Goal: Information Seeking & Learning: Find specific fact

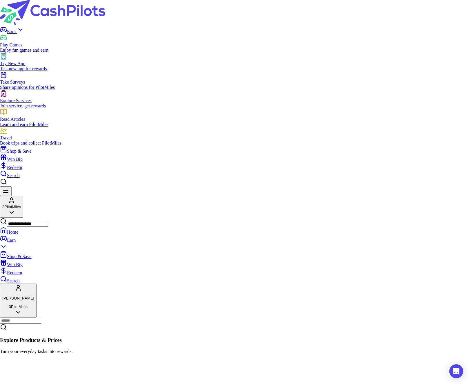
click at [31, 148] on span "Shop & Save" at bounding box center [19, 150] width 24 height 5
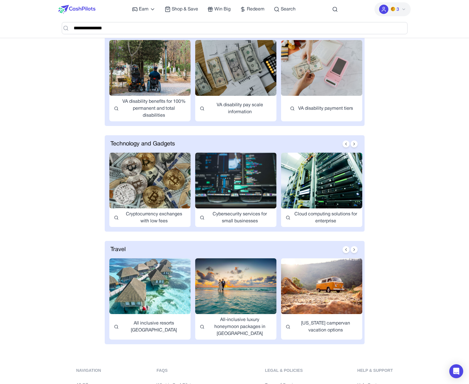
scroll to position [966, 0]
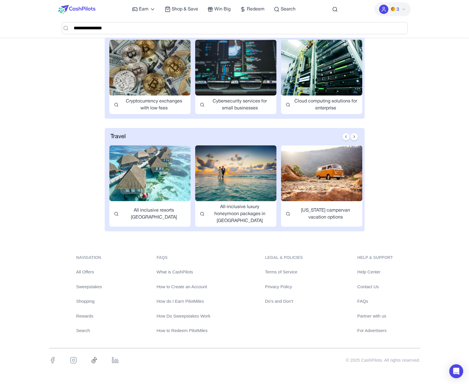
click at [282, 286] on link "Privacy Policy" at bounding box center [284, 286] width 38 height 7
click at [284, 8] on span "Search" at bounding box center [288, 9] width 15 height 7
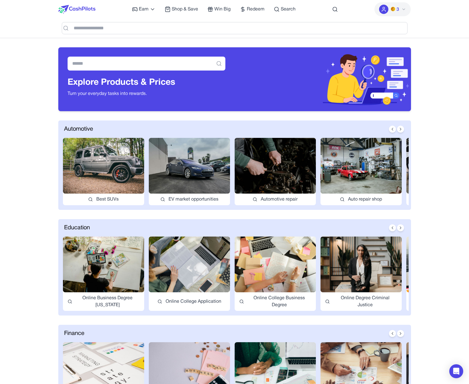
click at [189, 168] on img at bounding box center [189, 166] width 81 height 56
